Goal: Task Accomplishment & Management: Manage account settings

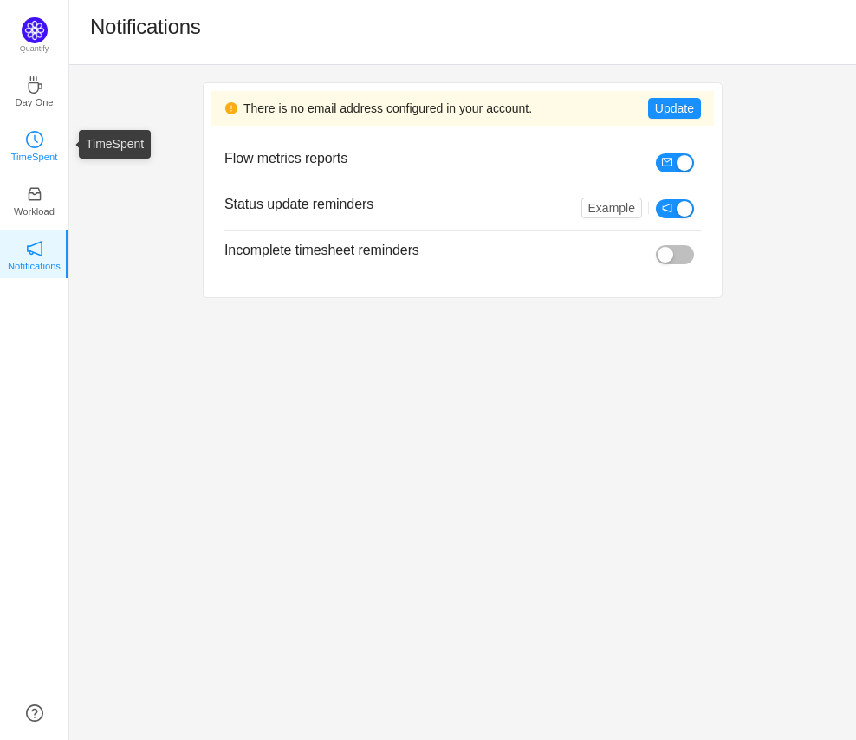
click at [34, 155] on p "TimeSpent" at bounding box center [34, 157] width 47 height 16
click at [109, 711] on div "There is no email address configured in your account. Update Flow metrics repor…" at bounding box center [462, 402] width 786 height 675
